Goal: Find specific page/section: Find specific page/section

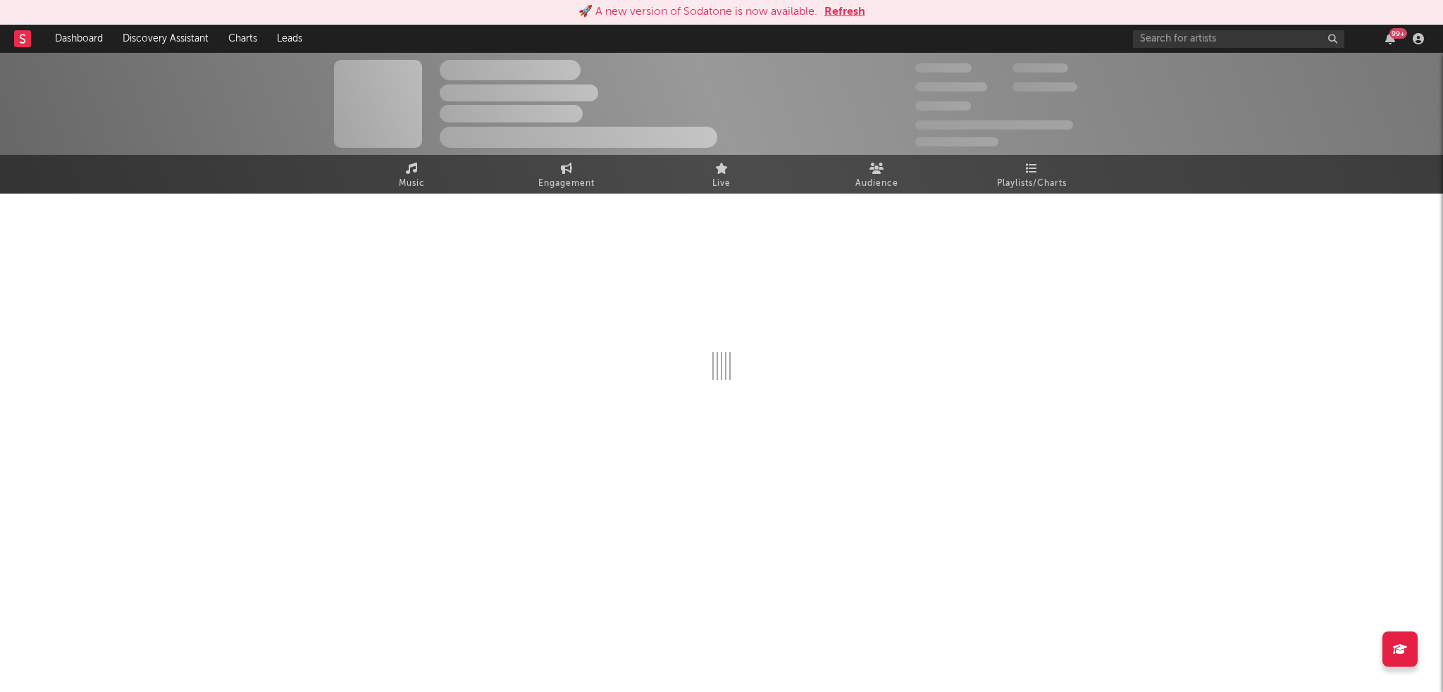
drag, startPoint x: 0, startPoint y: 0, endPoint x: 20, endPoint y: 37, distance: 41.9
click at [20, 37] on icon at bounding box center [23, 38] width 6 height 9
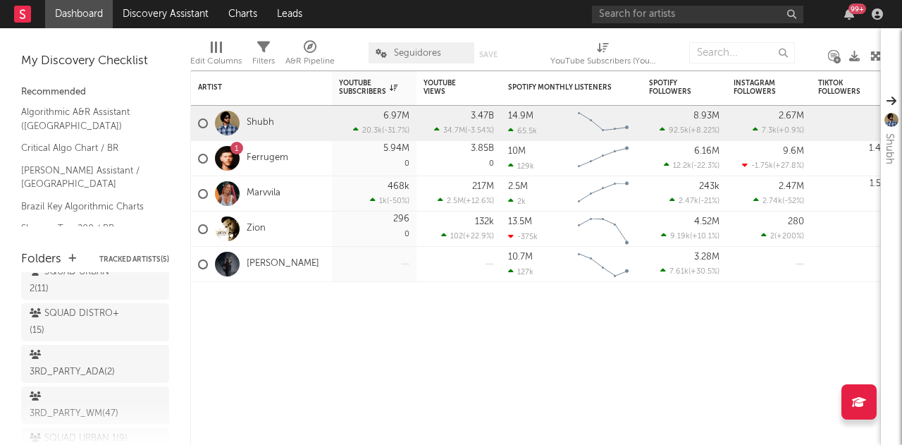
scroll to position [393, 0]
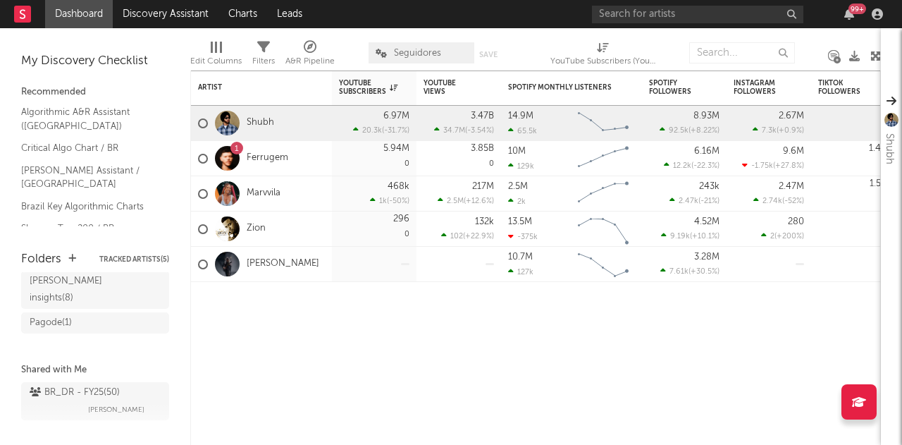
drag, startPoint x: 80, startPoint y: 373, endPoint x: 302, endPoint y: 343, distance: 223.2
click at [80, 384] on div "BR_DR - FY25 ( 50 )" at bounding box center [75, 392] width 90 height 17
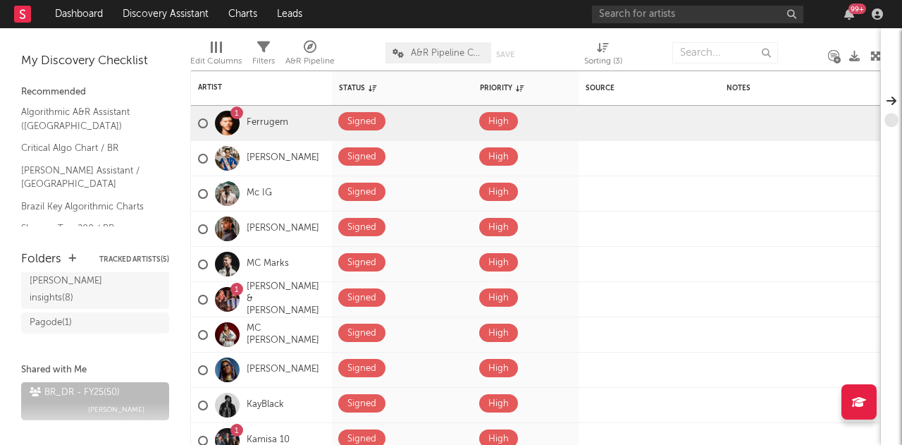
click at [406, 46] on span "A&R Pipeline Collaboration" at bounding box center [438, 52] width 106 height 21
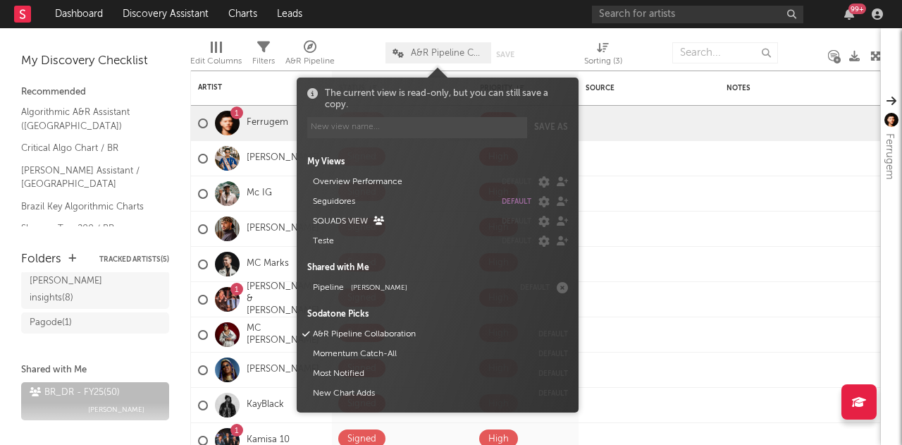
click at [412, 32] on div "Edit Columns Filters A&R Pipeline A&R Pipeline Collaboration Save Save as Sorti…" at bounding box center [535, 49] width 690 height 42
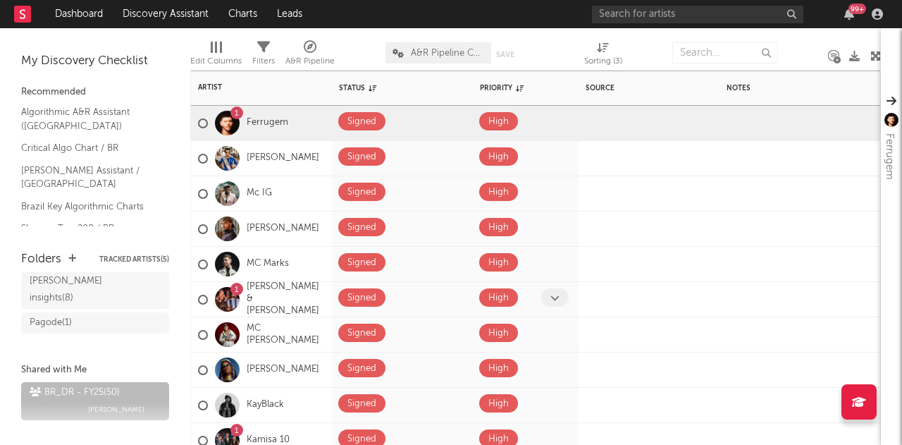
click at [528, 315] on div "High" at bounding box center [526, 299] width 106 height 35
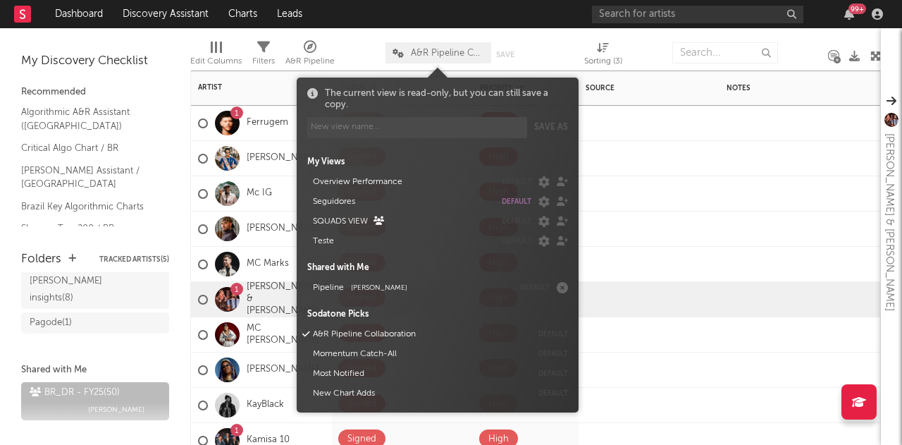
click at [424, 45] on span "A&R Pipeline Collaboration" at bounding box center [438, 52] width 106 height 21
click at [324, 289] on button "Pipeline [PERSON_NAME]" at bounding box center [410, 288] width 205 height 20
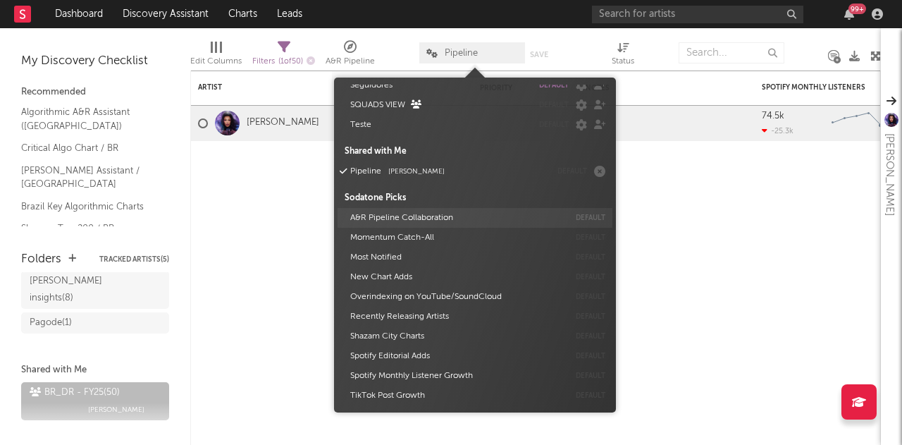
scroll to position [24, 0]
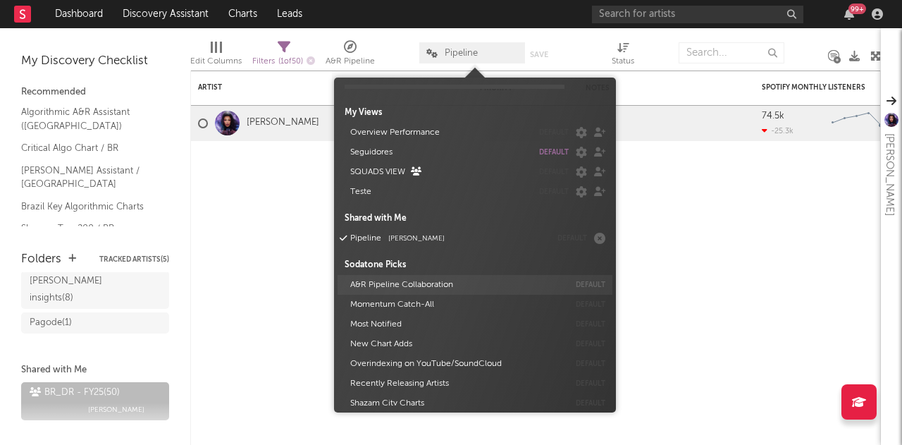
click at [376, 279] on button "A&R Pipeline Collaboration" at bounding box center [456, 285] width 223 height 20
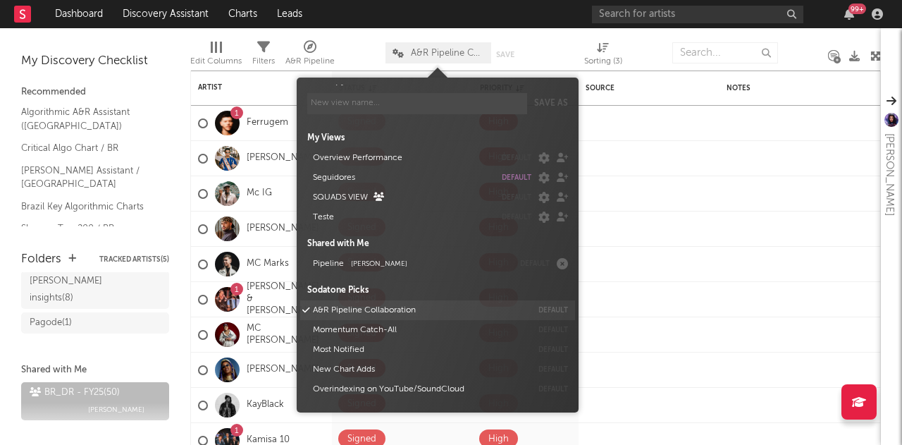
scroll to position [49, 0]
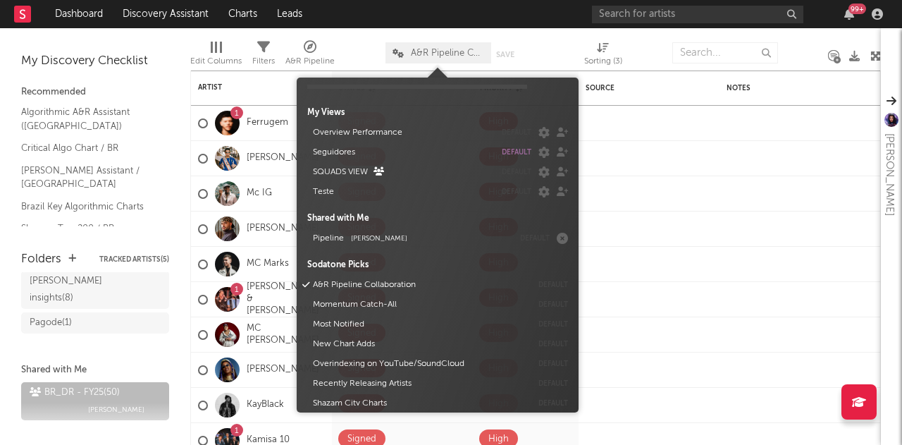
click at [565, 37] on div at bounding box center [559, 52] width 30 height 35
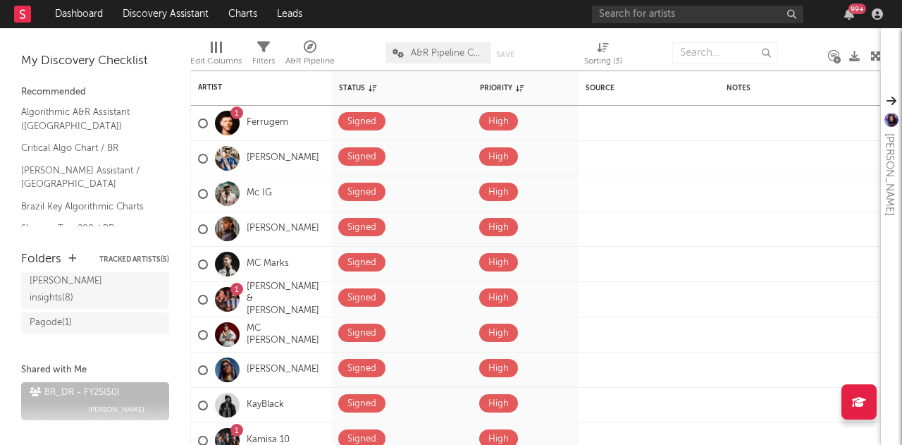
click at [218, 49] on div at bounding box center [216, 47] width 11 height 11
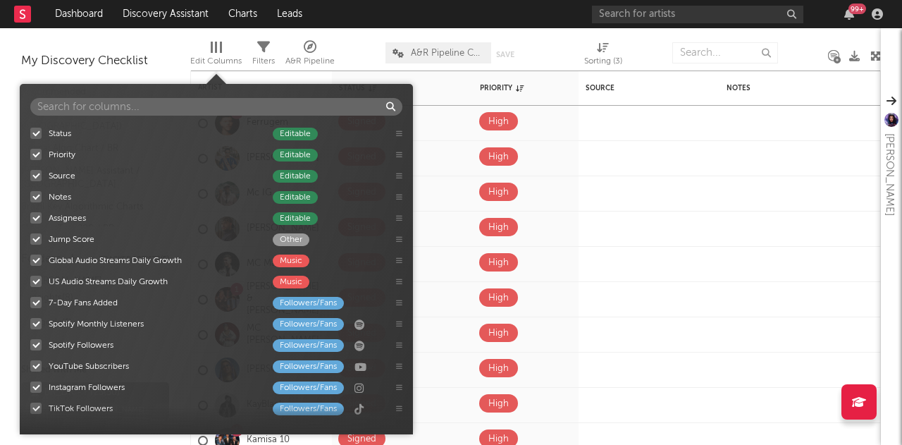
click at [148, 108] on input "text" at bounding box center [216, 107] width 372 height 18
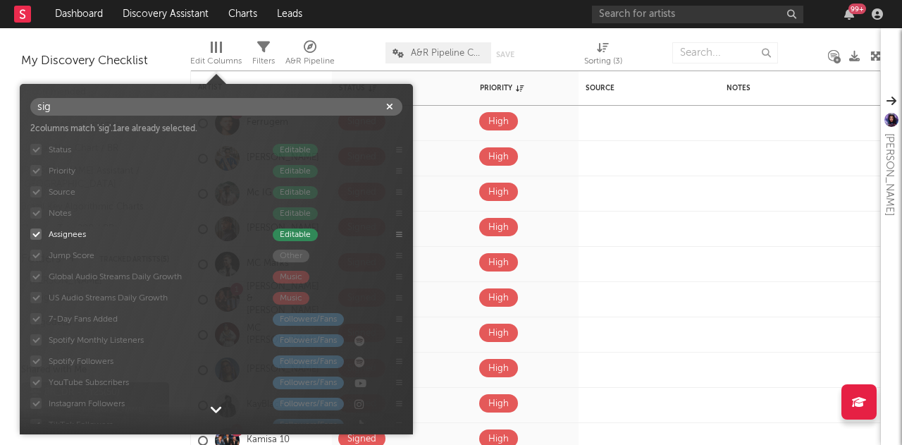
scroll to position [356, 0]
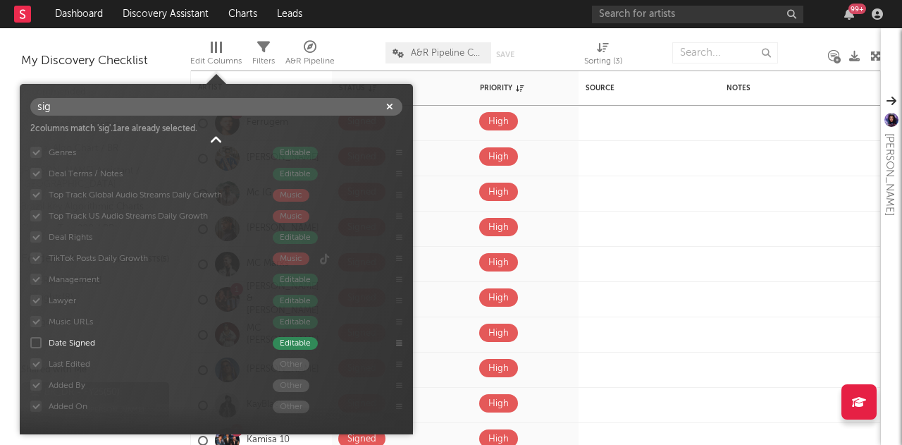
type input "sig"
click at [35, 343] on div at bounding box center [35, 342] width 11 height 11
click at [30, 343] on input "Date Signed Editable" at bounding box center [30, 342] width 0 height 14
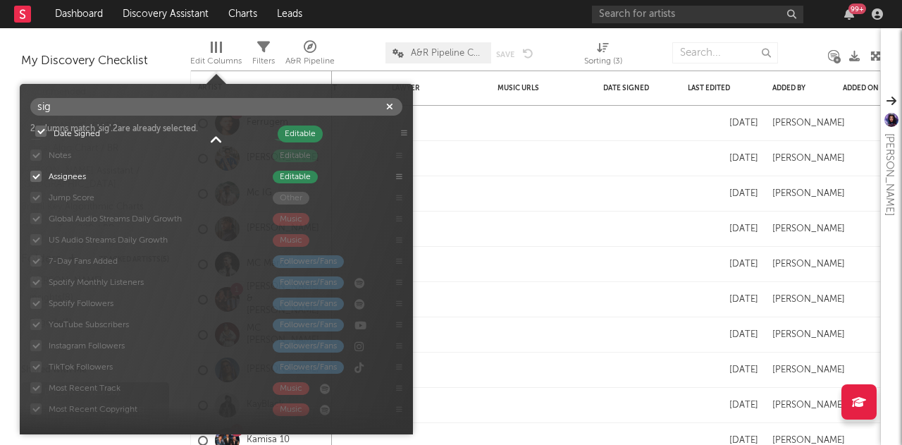
scroll to position [0, 0]
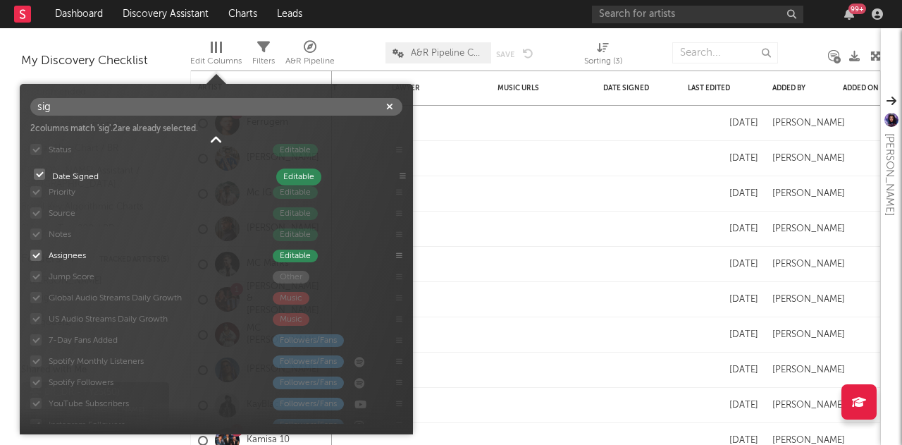
drag, startPoint x: 394, startPoint y: 342, endPoint x: 397, endPoint y: 166, distance: 175.4
click at [397, 166] on div "Status Editable Priority Editable Source Editable Notes Editable Assignees Edit…" at bounding box center [216, 281] width 393 height 285
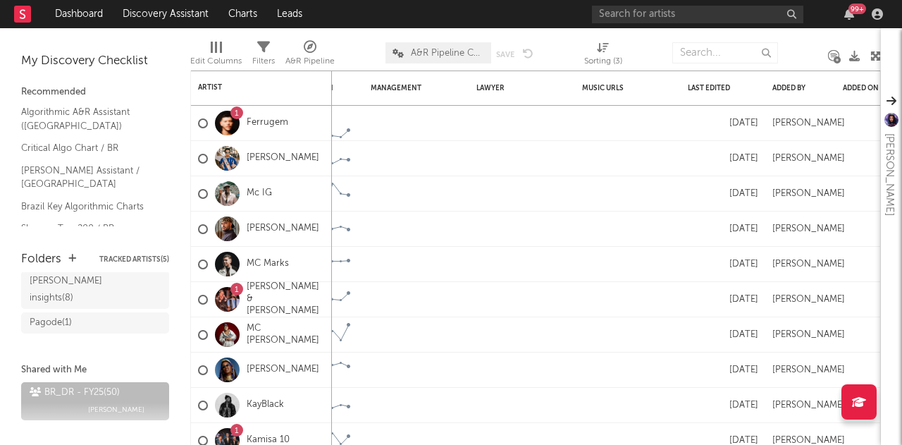
click at [645, 38] on div at bounding box center [648, 52] width 30 height 35
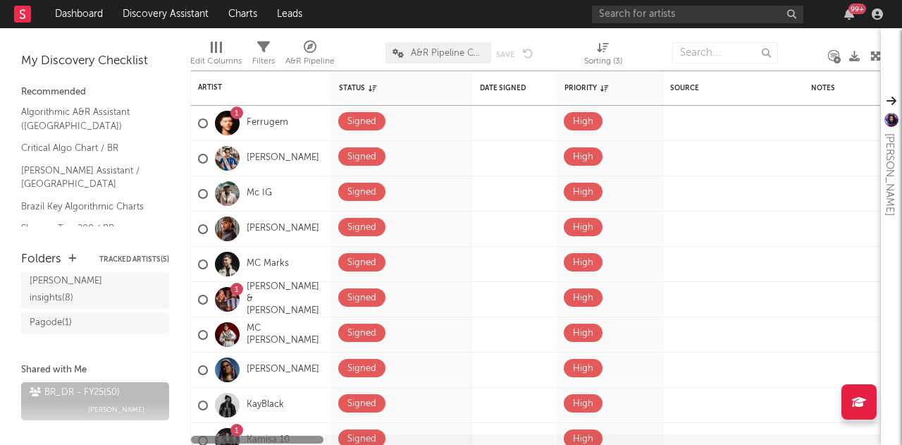
drag, startPoint x: 794, startPoint y: 437, endPoint x: 183, endPoint y: 426, distance: 610.8
click at [183, 426] on div "Bookmarks and Folders My Discovery Checklist Recommended Algorithmic A&R Assist…" at bounding box center [451, 236] width 902 height 416
